Goal: Transaction & Acquisition: Purchase product/service

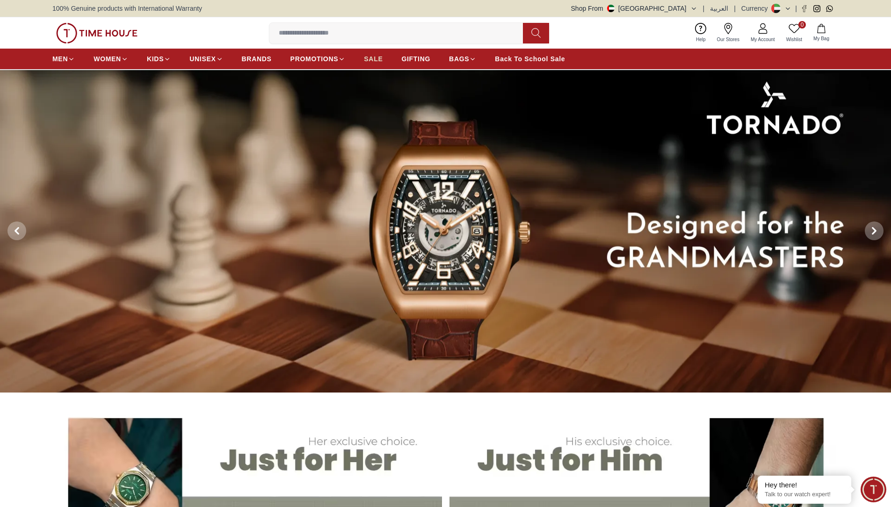
click at [373, 56] on span "SALE" at bounding box center [373, 58] width 19 height 9
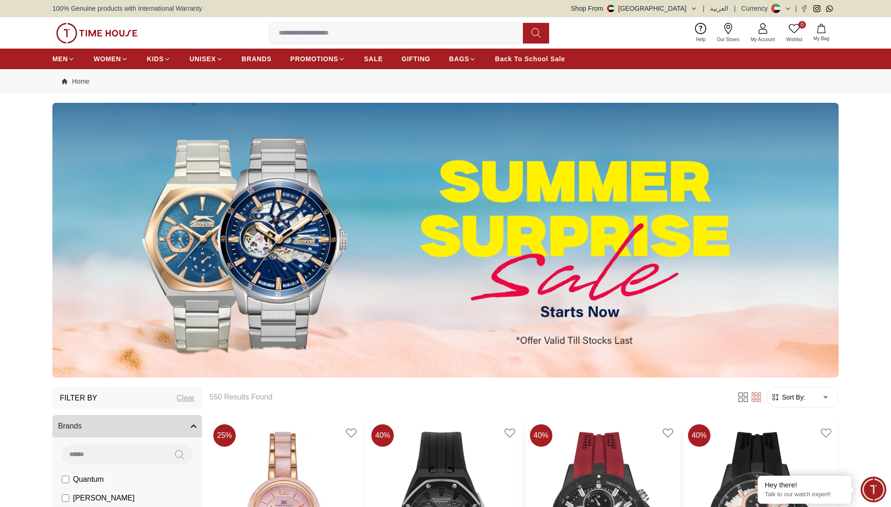
scroll to position [312, 0]
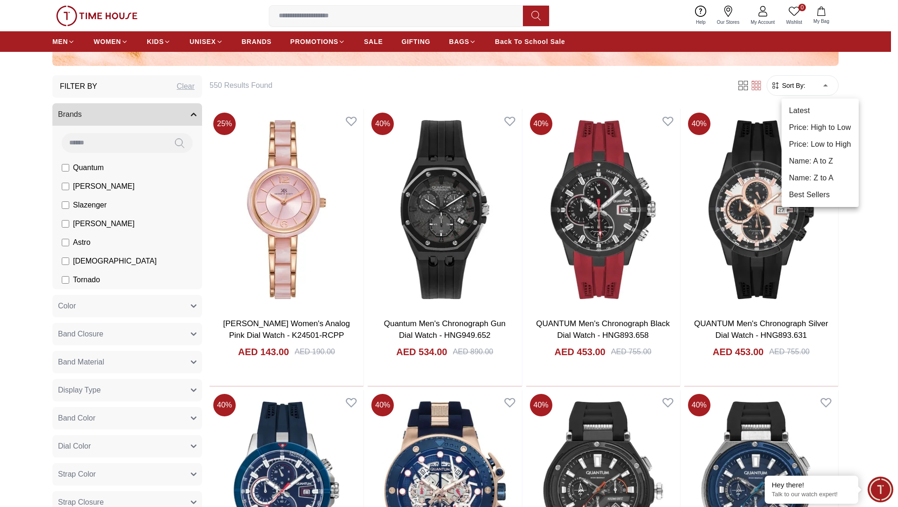
click at [813, 80] on div at bounding box center [449, 253] width 898 height 507
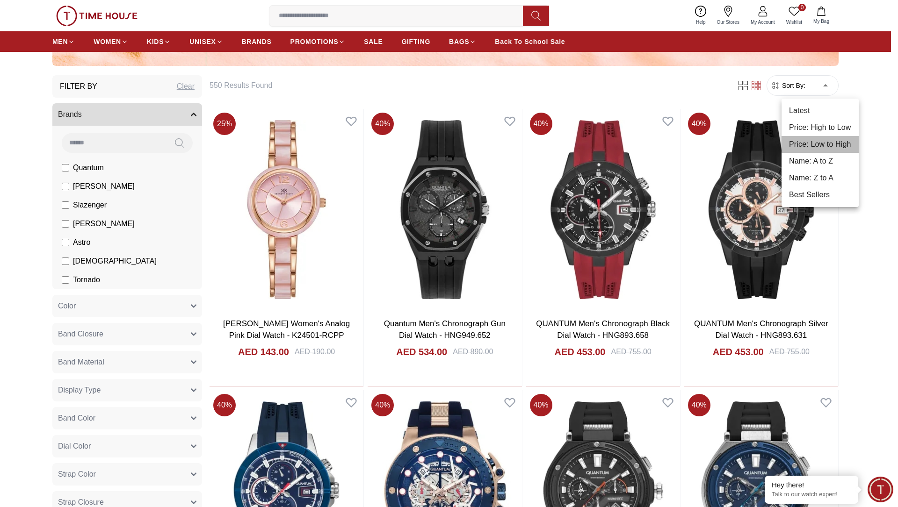
click at [821, 139] on li "Price: Low to High" at bounding box center [819, 144] width 77 height 17
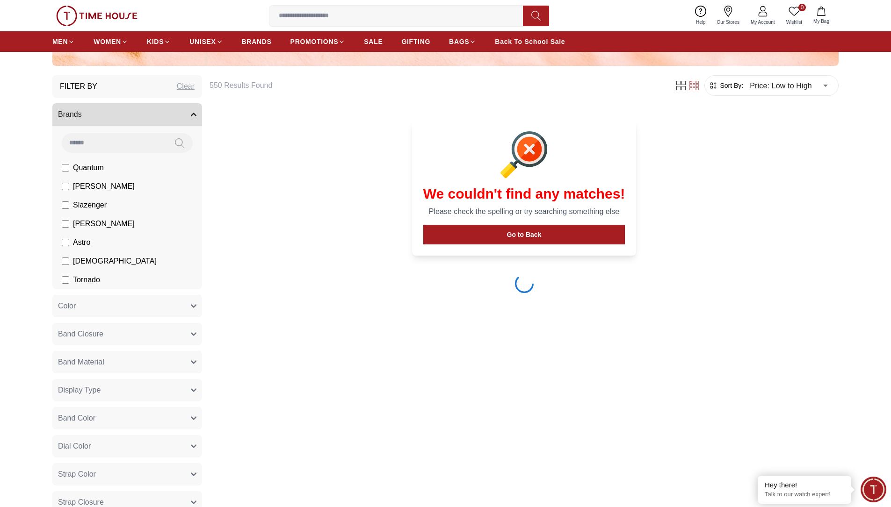
type input "*"
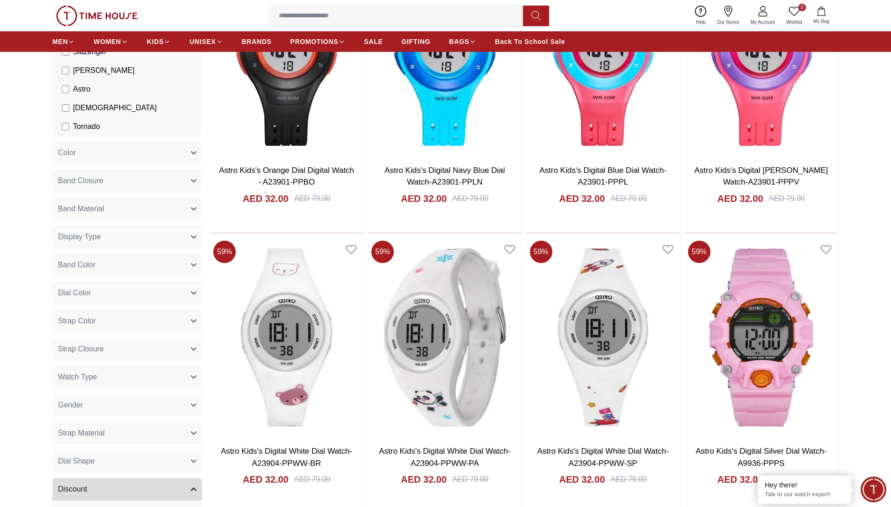
scroll to position [467, 0]
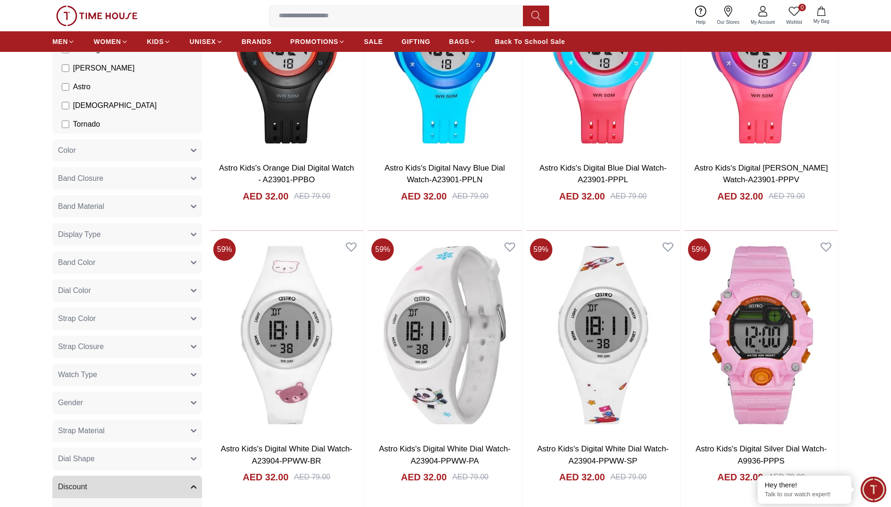
click at [90, 399] on button "Gender" at bounding box center [127, 403] width 150 height 22
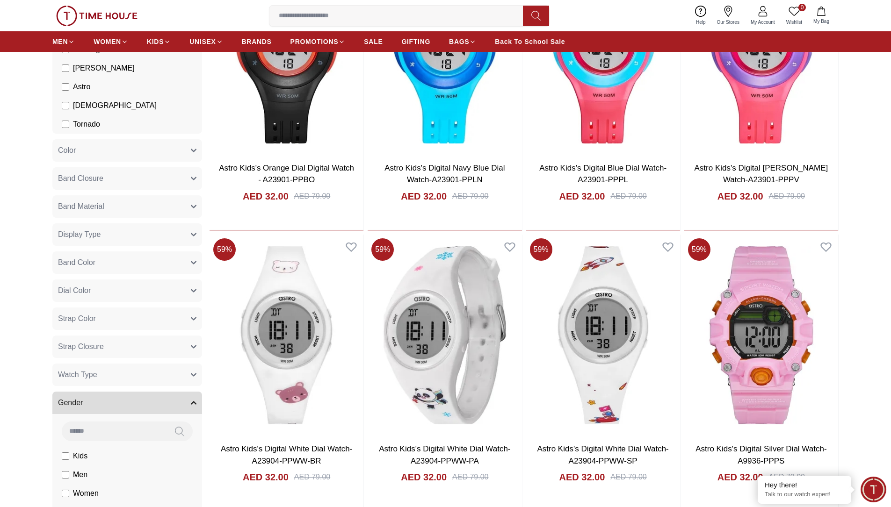
click at [64, 55] on label "Women" at bounding box center [84, 49] width 45 height 11
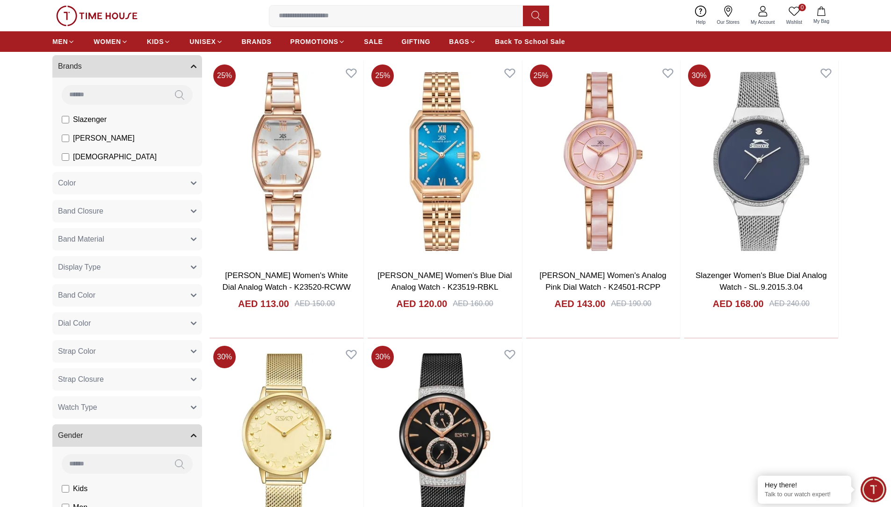
scroll to position [389, 0]
